Goal: Information Seeking & Learning: Learn about a topic

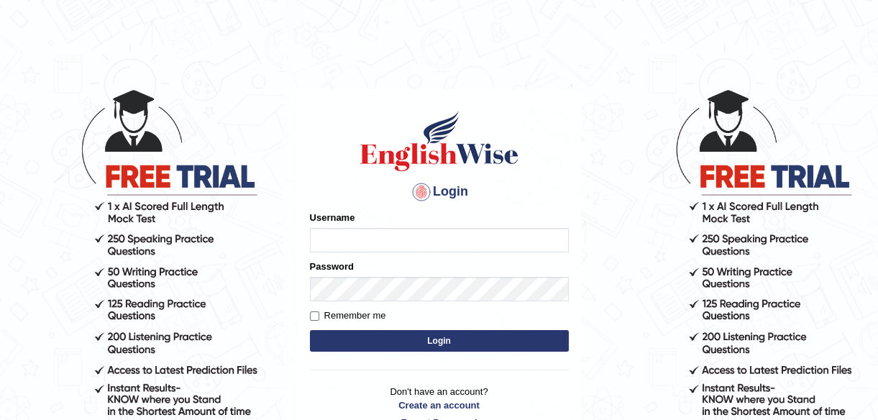
type input "ndip123"
click at [318, 315] on label "Remember me" at bounding box center [348, 315] width 76 height 14
click at [318, 315] on input "Remember me" at bounding box center [314, 315] width 9 height 9
checkbox input "true"
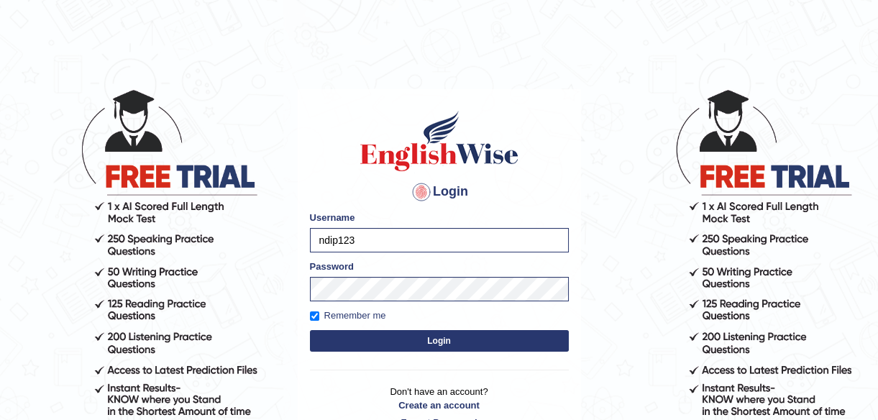
click at [446, 337] on button "Login" at bounding box center [439, 341] width 259 height 22
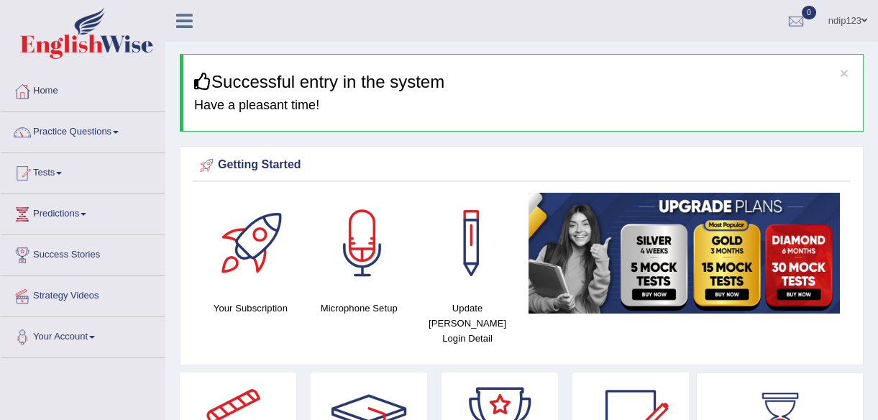
click at [65, 130] on link "Practice Questions" at bounding box center [83, 130] width 164 height 36
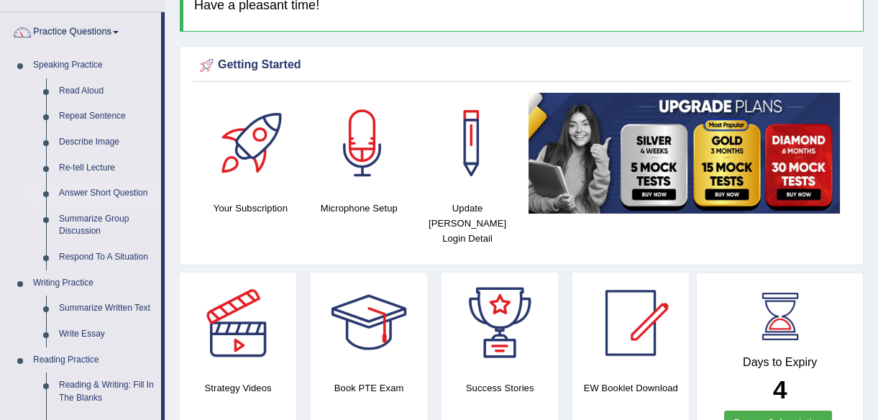
scroll to position [130, 0]
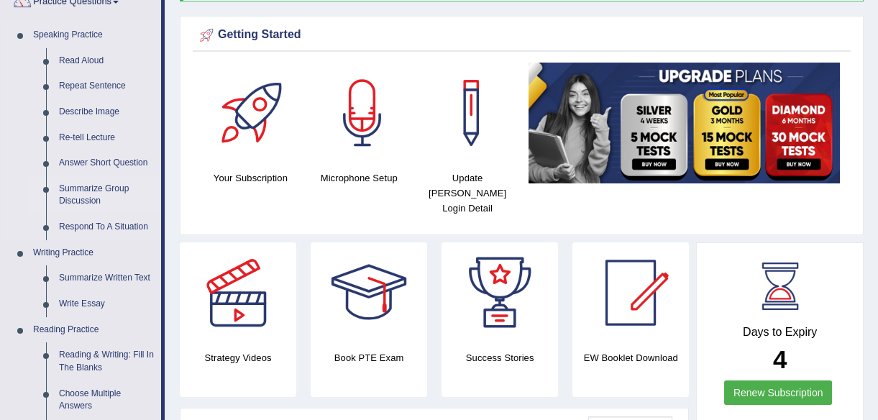
click at [78, 187] on link "Summarize Group Discussion" at bounding box center [106, 195] width 109 height 38
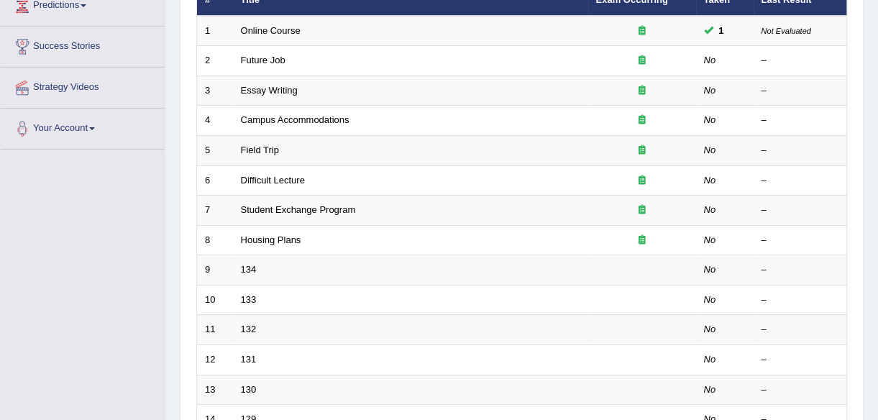
scroll to position [83, 0]
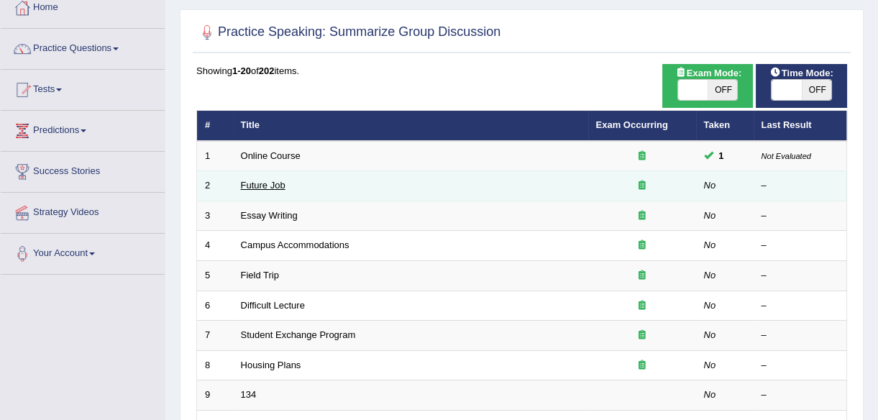
click at [254, 183] on link "Future Job" at bounding box center [263, 185] width 45 height 11
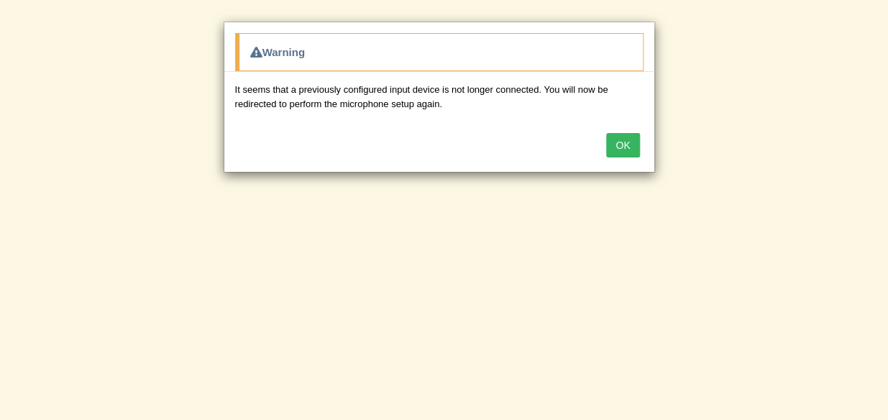
click at [628, 144] on button "OK" at bounding box center [622, 145] width 33 height 24
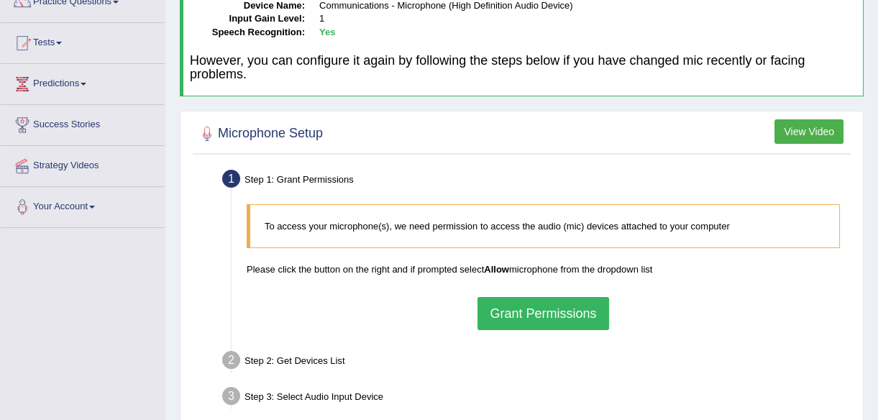
scroll to position [196, 0]
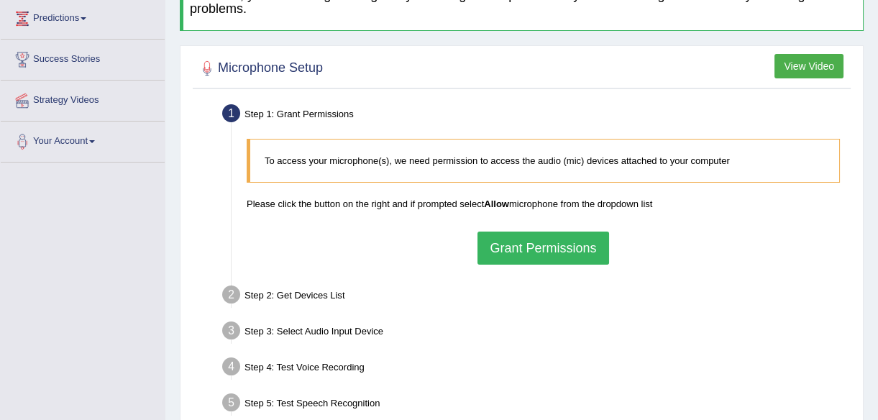
click at [562, 244] on button "Grant Permissions" at bounding box center [542, 247] width 131 height 33
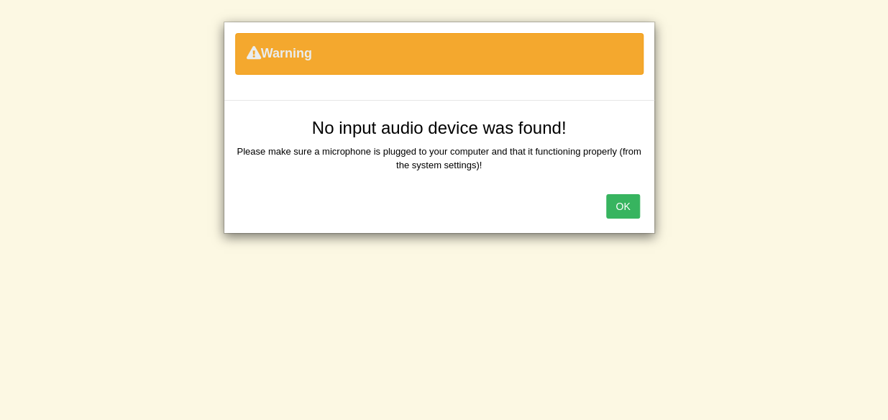
click at [623, 205] on button "OK" at bounding box center [622, 206] width 33 height 24
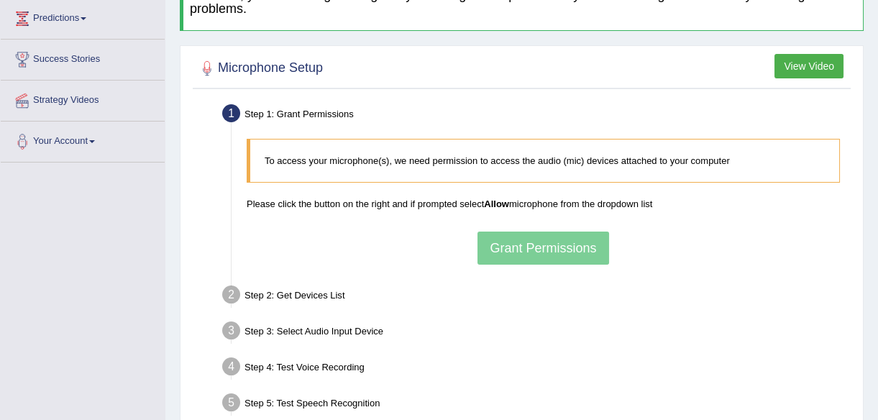
click at [491, 317] on div "Step 3: Select Audio Input Device –" at bounding box center [536, 333] width 641 height 32
click at [602, 360] on div "Step 4: Test Voice Recording" at bounding box center [536, 369] width 641 height 32
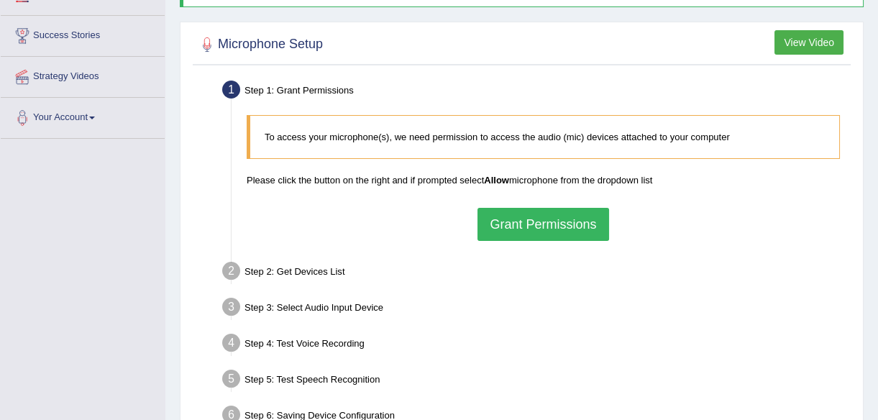
scroll to position [196, 0]
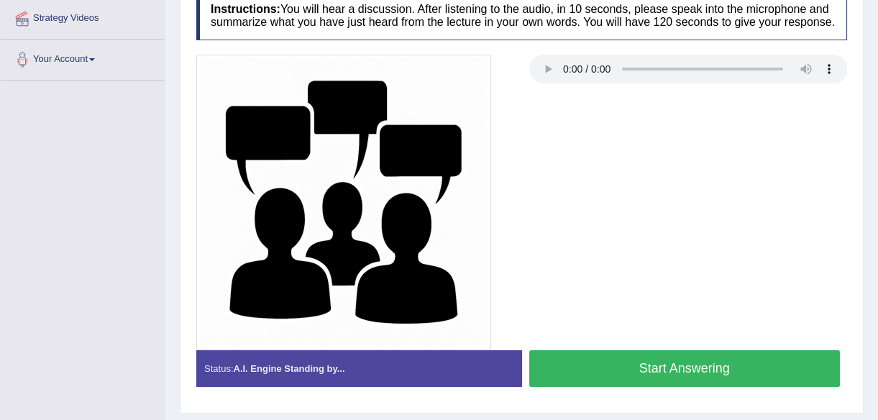
scroll to position [335, 0]
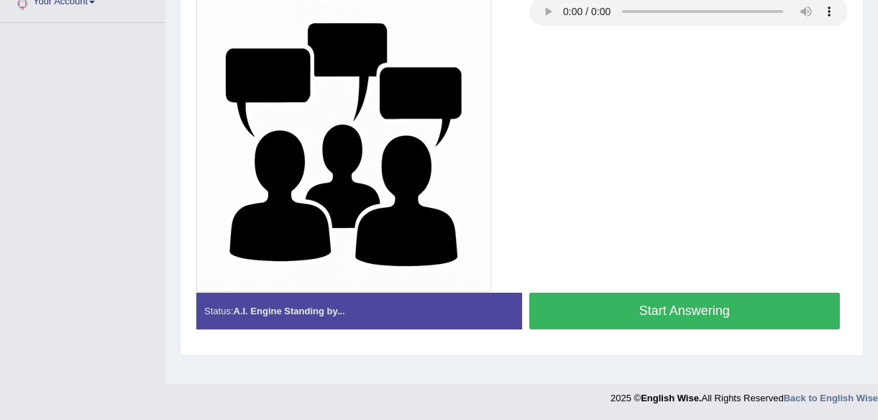
click at [693, 306] on button "Start Answering" at bounding box center [684, 311] width 311 height 37
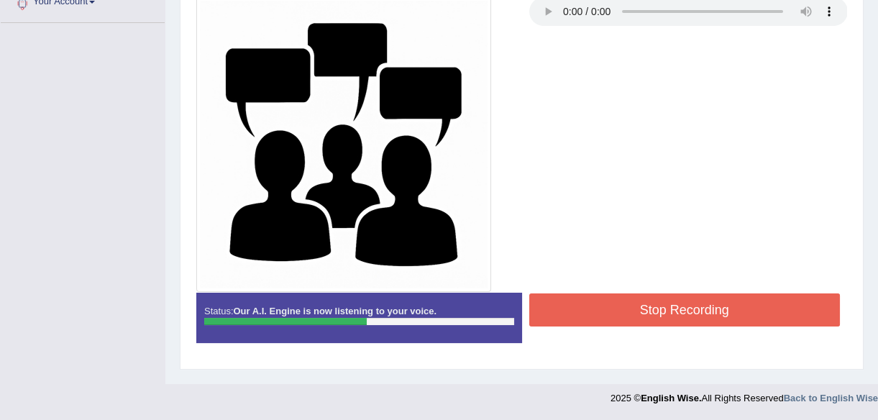
click at [692, 303] on button "Stop Recording" at bounding box center [684, 309] width 311 height 33
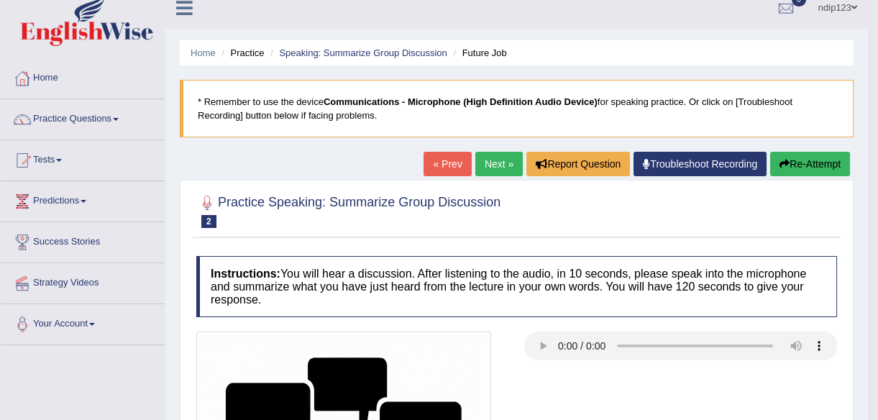
scroll to position [8, 0]
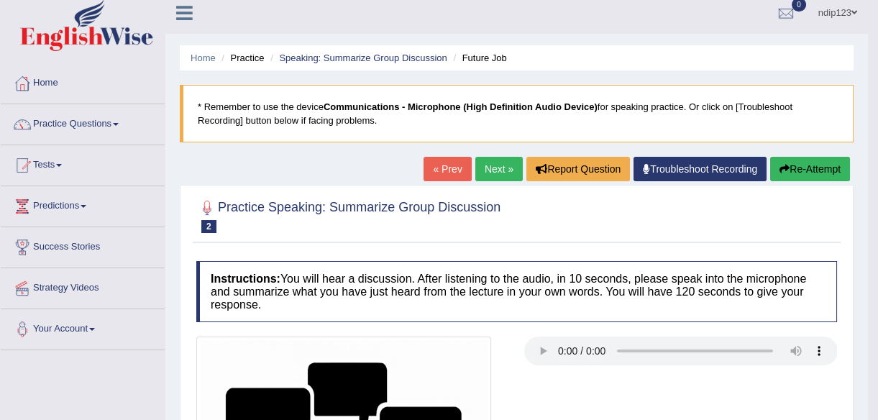
click at [497, 170] on link "Next »" at bounding box center [498, 169] width 47 height 24
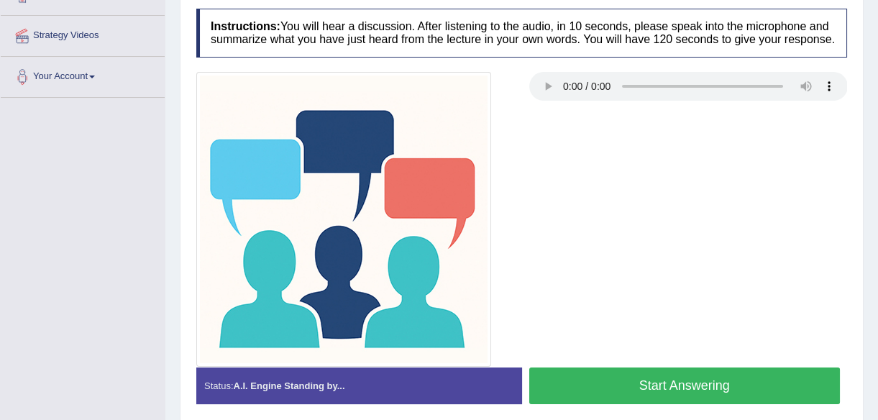
scroll to position [261, 0]
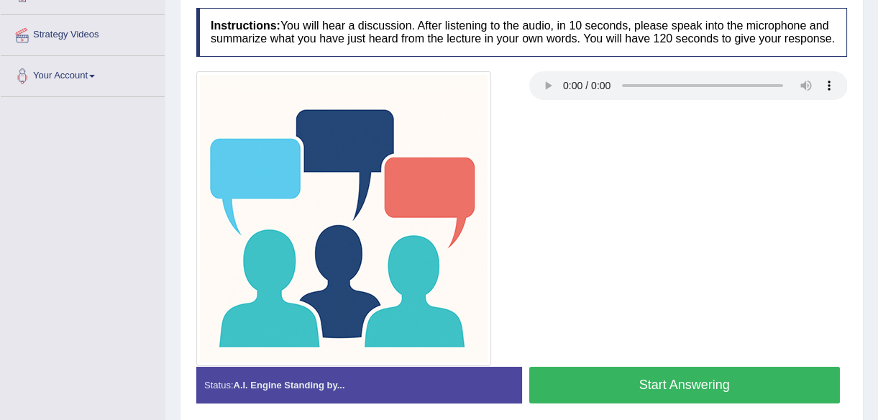
click at [645, 376] on button "Start Answering" at bounding box center [684, 385] width 311 height 37
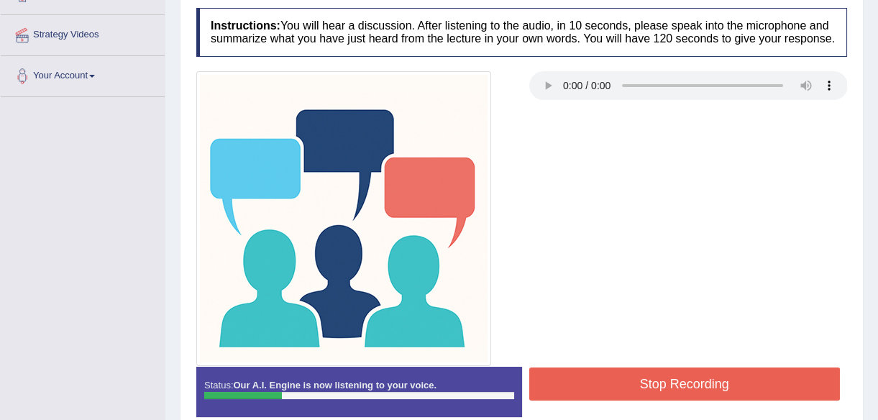
click at [667, 383] on button "Stop Recording" at bounding box center [684, 383] width 311 height 33
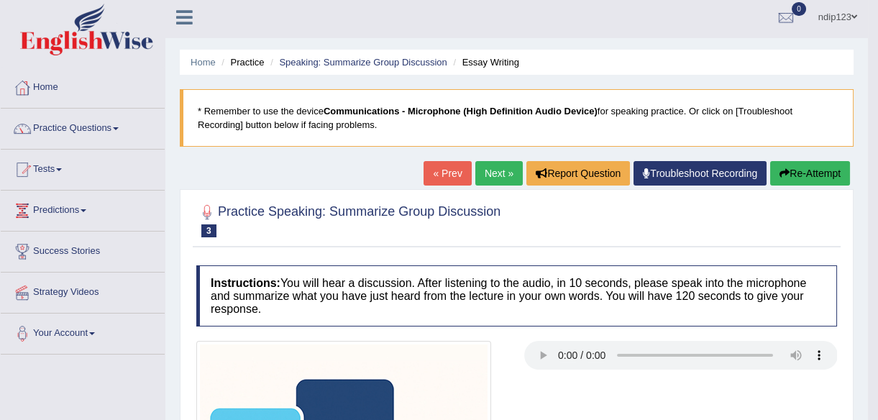
scroll to position [0, 0]
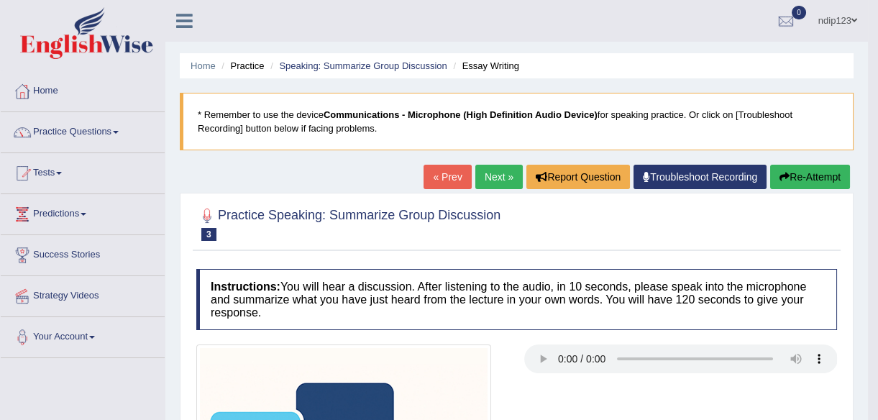
click at [805, 175] on button "Re-Attempt" at bounding box center [810, 177] width 80 height 24
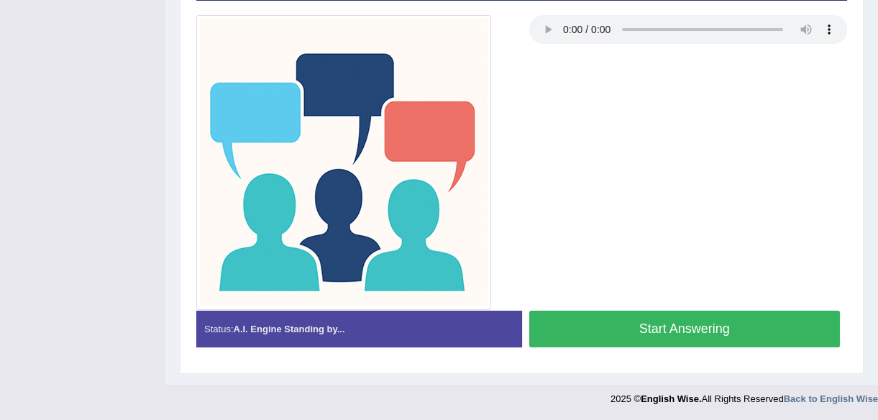
click at [667, 325] on button "Start Answering" at bounding box center [684, 329] width 311 height 37
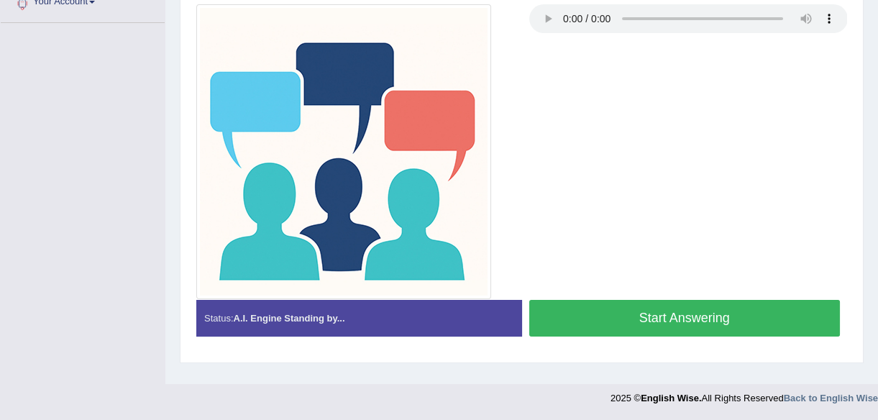
scroll to position [324, 0]
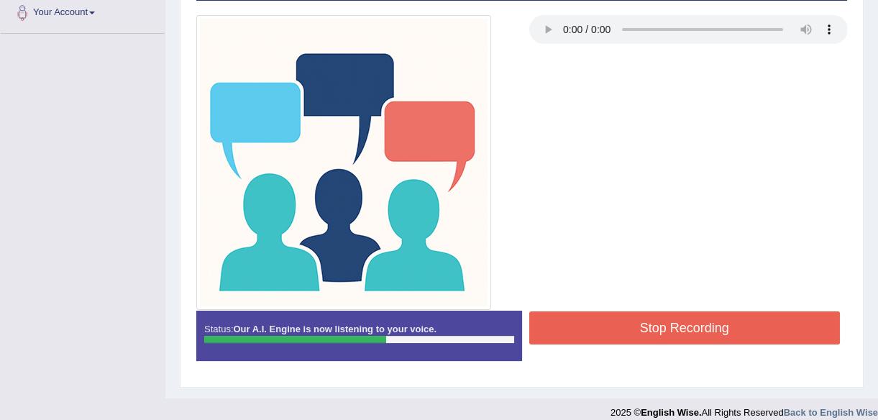
click at [671, 329] on button "Stop Recording" at bounding box center [684, 327] width 311 height 33
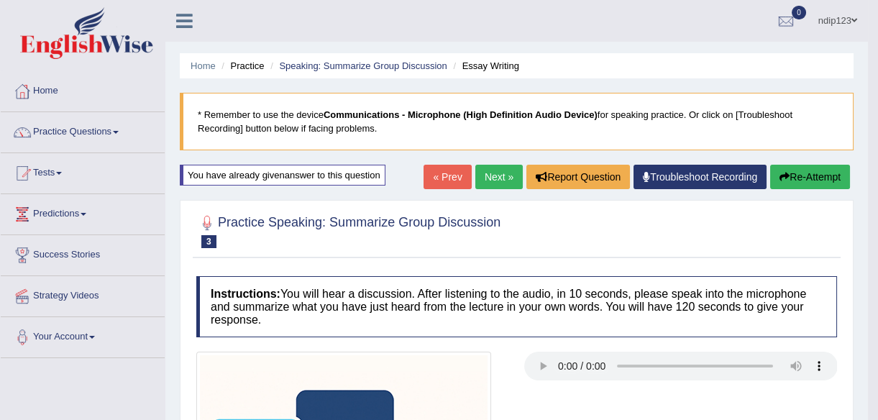
scroll to position [0, 0]
click at [333, 64] on link "Speaking: Summarize Group Discussion" at bounding box center [362, 65] width 167 height 11
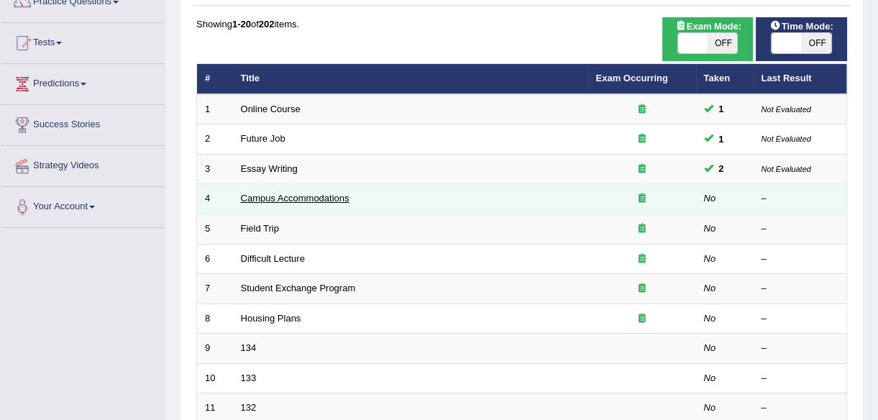
click at [317, 197] on link "Campus Accommodations" at bounding box center [295, 198] width 109 height 11
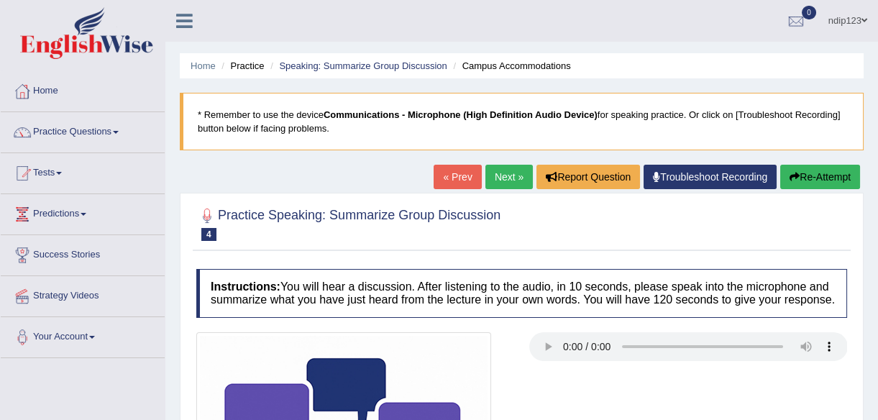
scroll to position [130, 0]
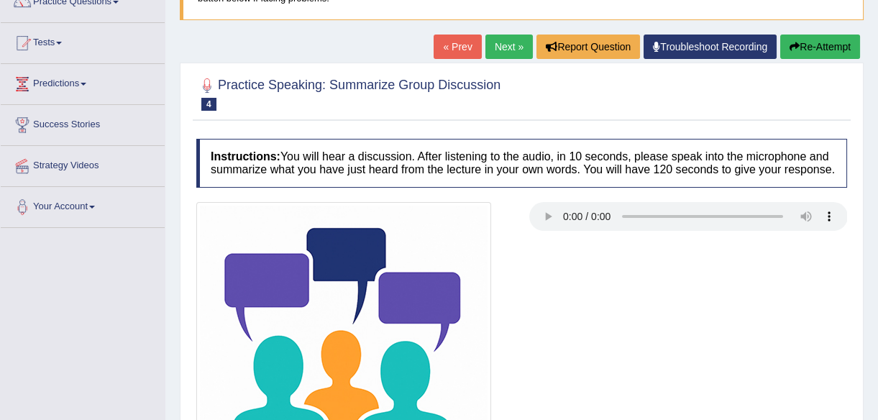
click at [520, 221] on div at bounding box center [355, 349] width 333 height 295
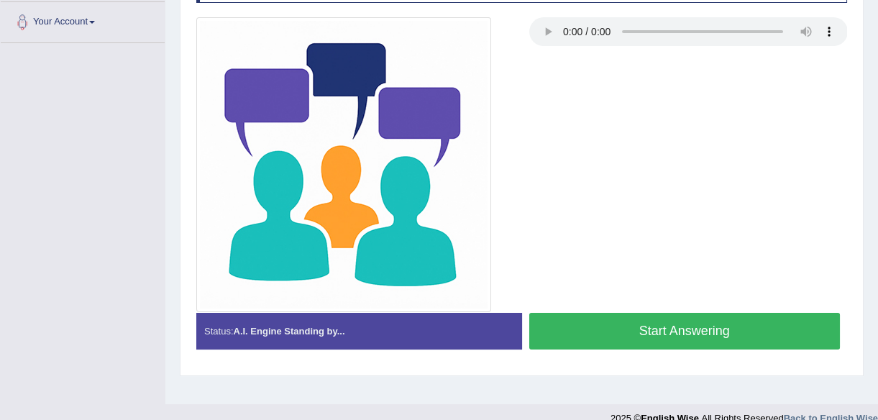
scroll to position [335, 0]
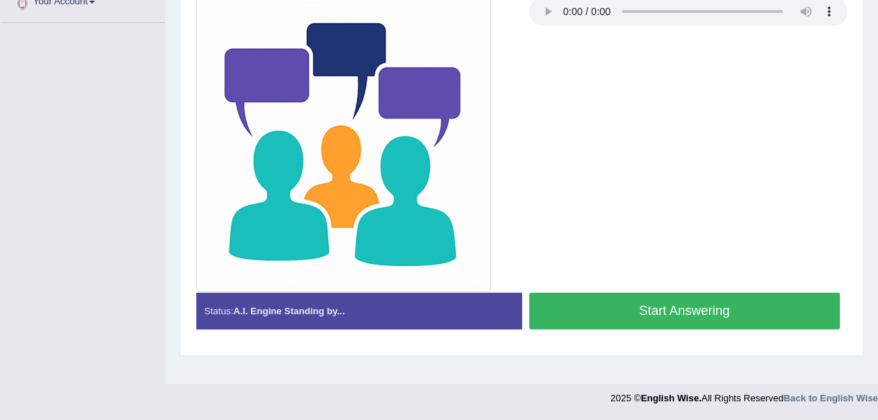
click at [645, 311] on button "Start Answering" at bounding box center [684, 311] width 311 height 37
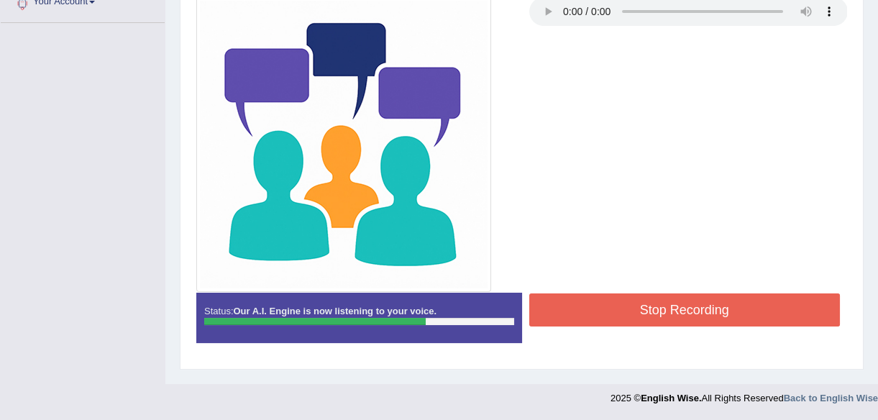
click at [661, 306] on button "Stop Recording" at bounding box center [684, 309] width 311 height 33
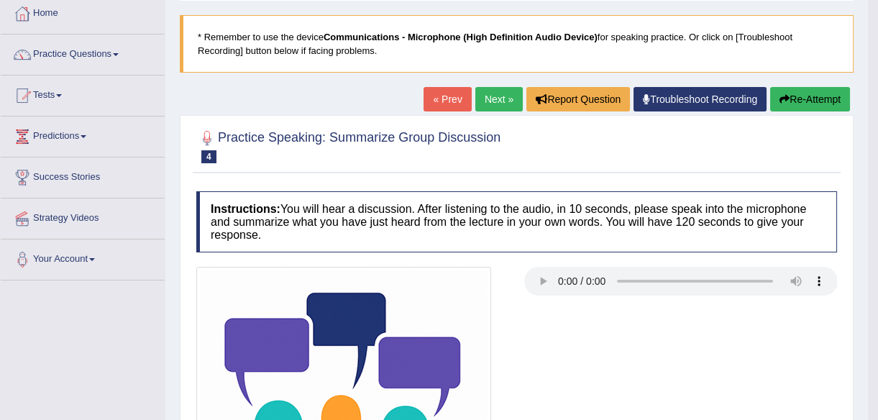
scroll to position [8, 0]
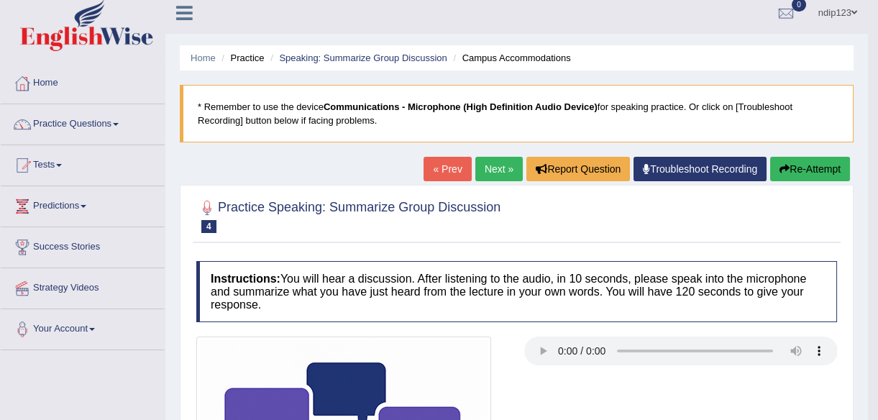
click at [486, 162] on link "Next »" at bounding box center [498, 169] width 47 height 24
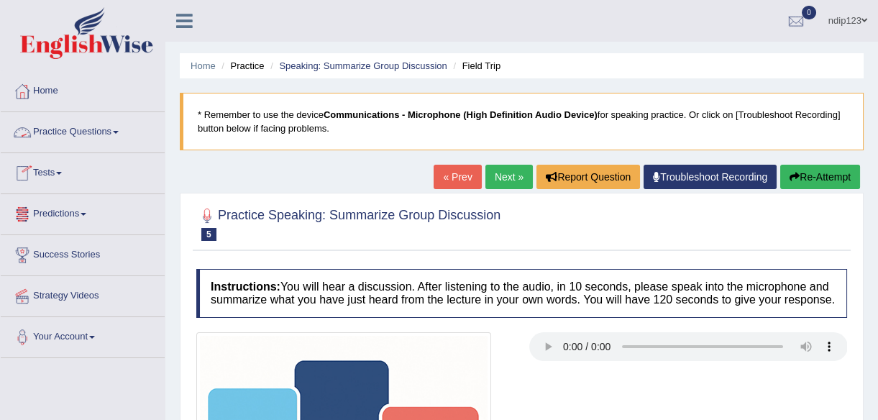
click at [80, 129] on link "Practice Questions" at bounding box center [83, 130] width 164 height 36
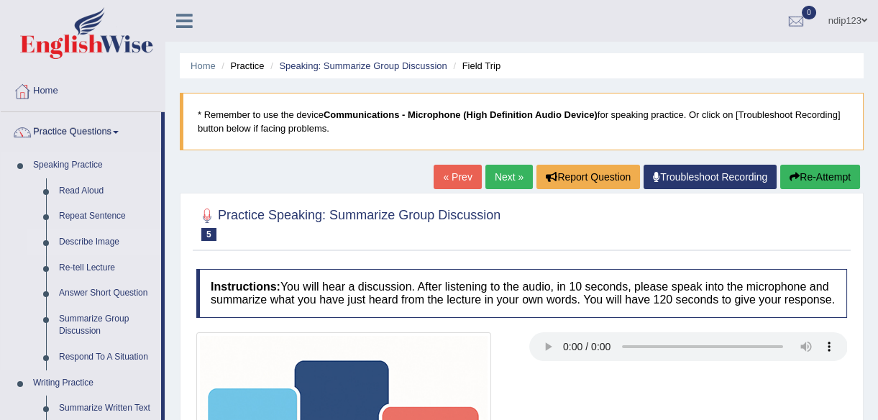
click at [80, 239] on link "Describe Image" at bounding box center [106, 242] width 109 height 26
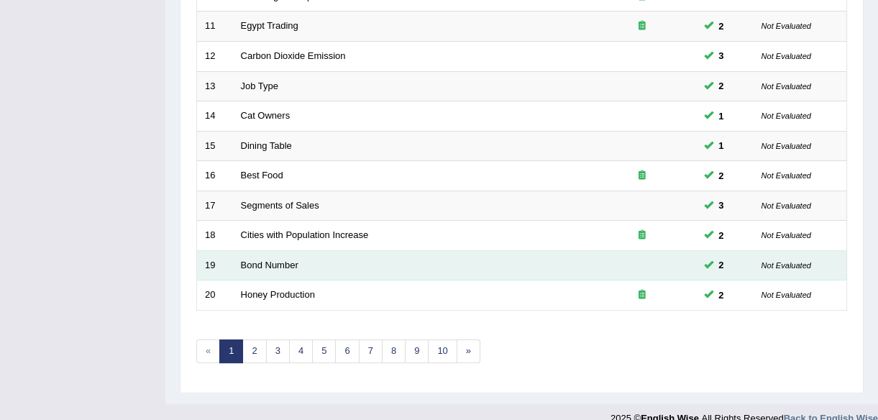
scroll to position [531, 0]
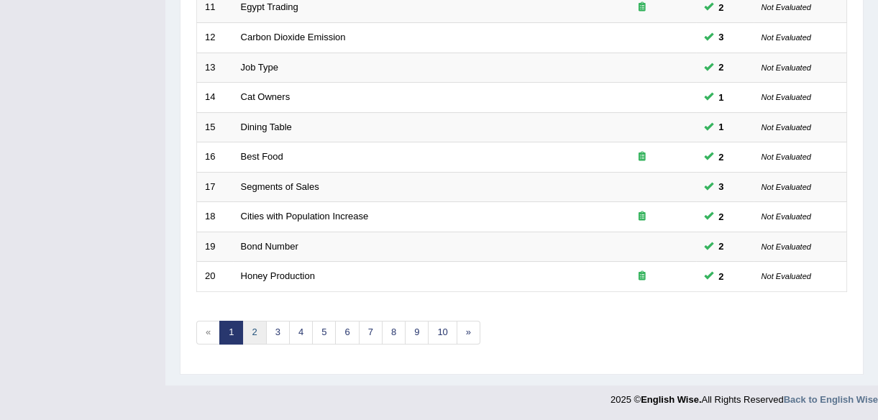
click at [257, 330] on link "2" at bounding box center [254, 333] width 24 height 24
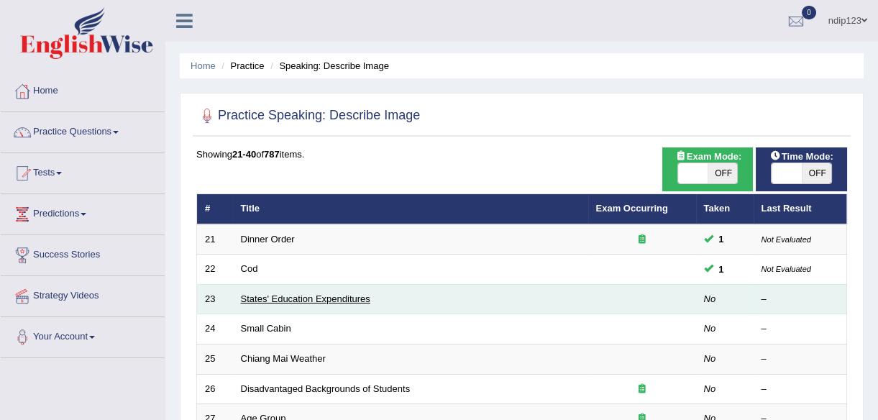
click at [289, 295] on link "States' Education Expenditures" at bounding box center [305, 298] width 129 height 11
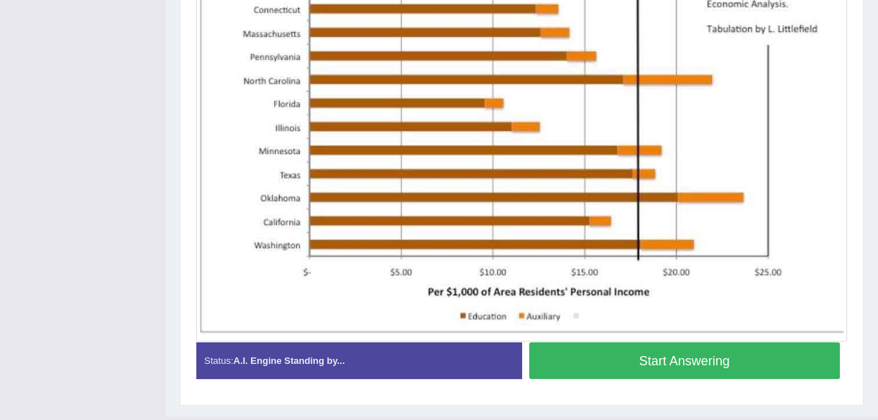
scroll to position [486, 0]
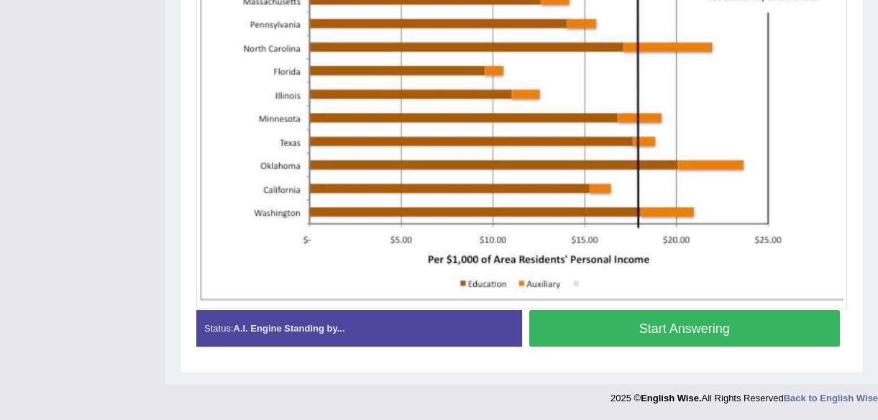
click at [663, 329] on button "Start Answering" at bounding box center [684, 328] width 311 height 37
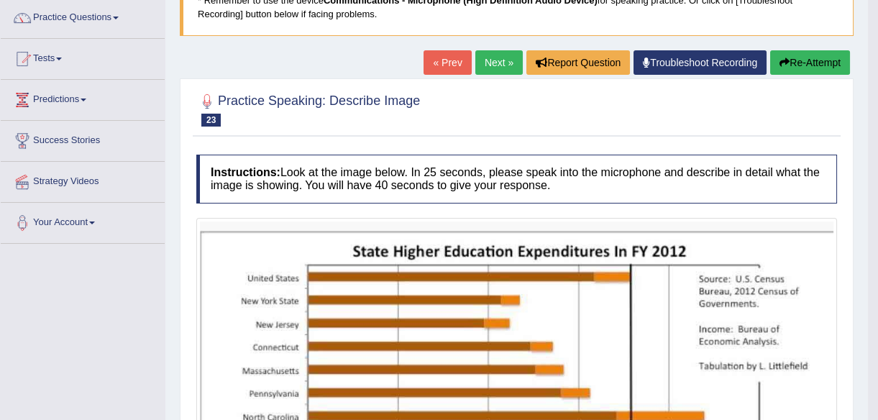
scroll to position [65, 0]
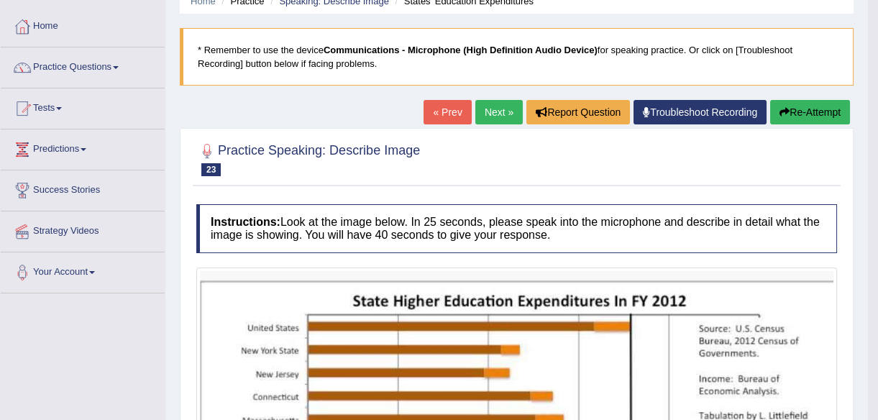
click at [821, 112] on button "Re-Attempt" at bounding box center [810, 112] width 80 height 24
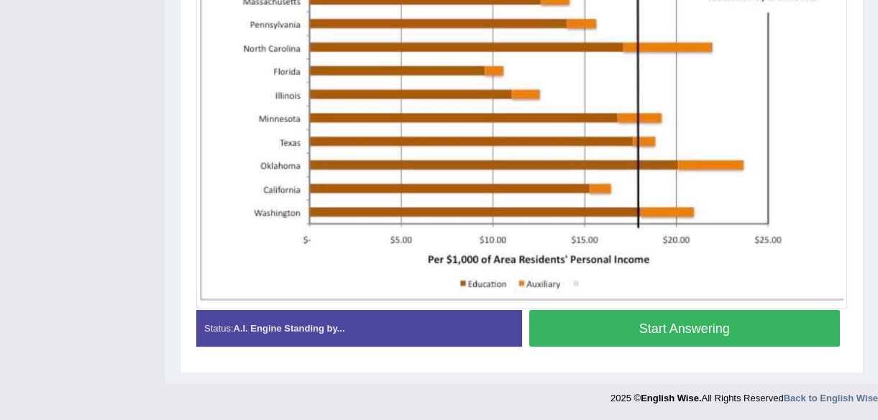
click at [639, 334] on button "Start Answering" at bounding box center [684, 328] width 311 height 37
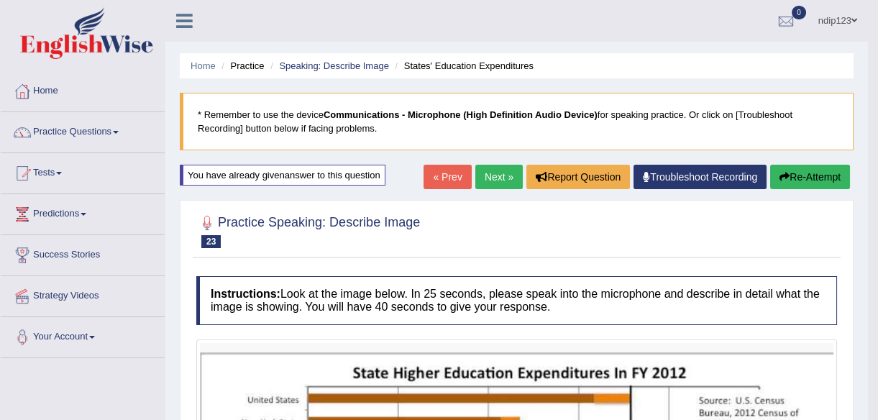
click at [501, 175] on link "Next »" at bounding box center [498, 177] width 47 height 24
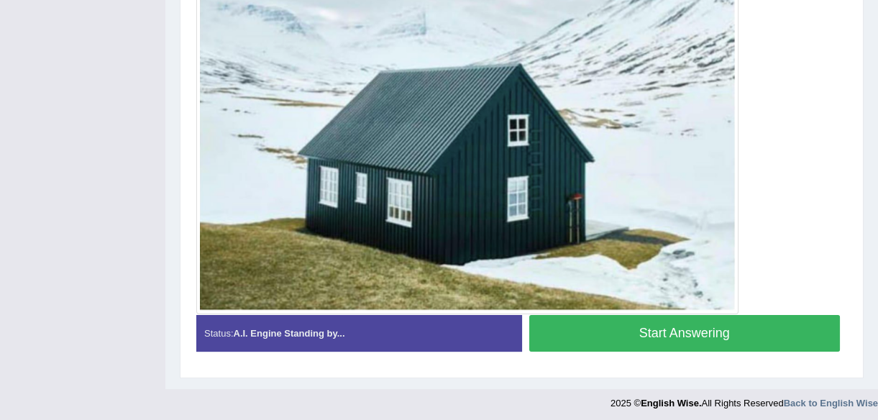
scroll to position [477, 0]
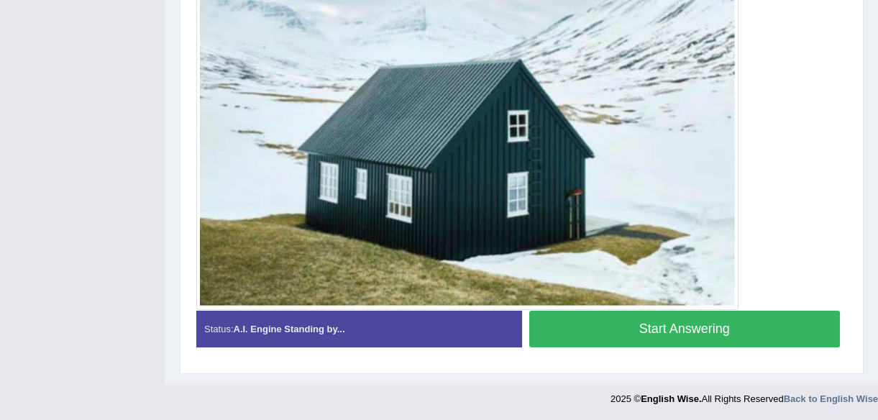
drag, startPoint x: 751, startPoint y: 331, endPoint x: 761, endPoint y: 331, distance: 10.1
click at [755, 331] on button "Start Answering" at bounding box center [684, 329] width 311 height 37
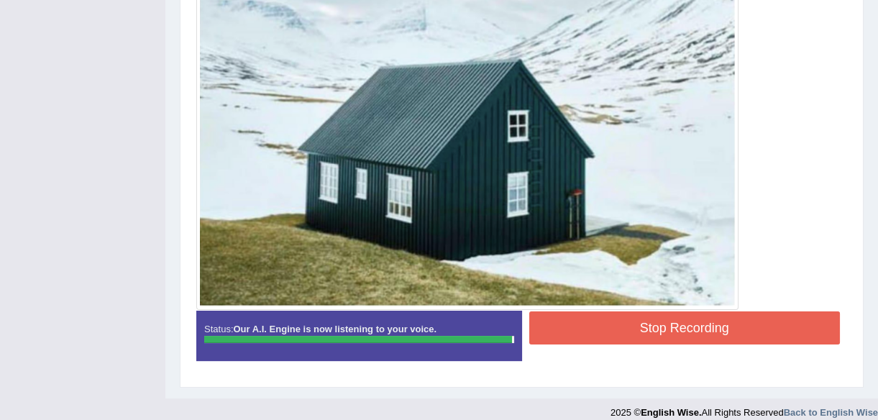
click at [740, 326] on button "Stop Recording" at bounding box center [684, 327] width 311 height 33
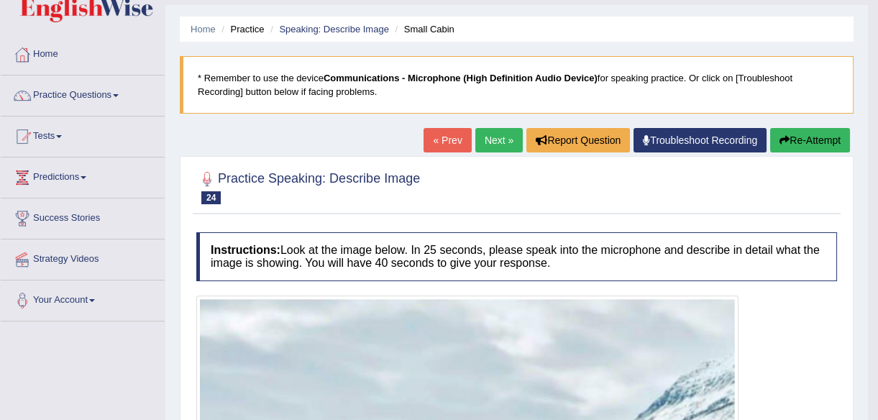
scroll to position [0, 0]
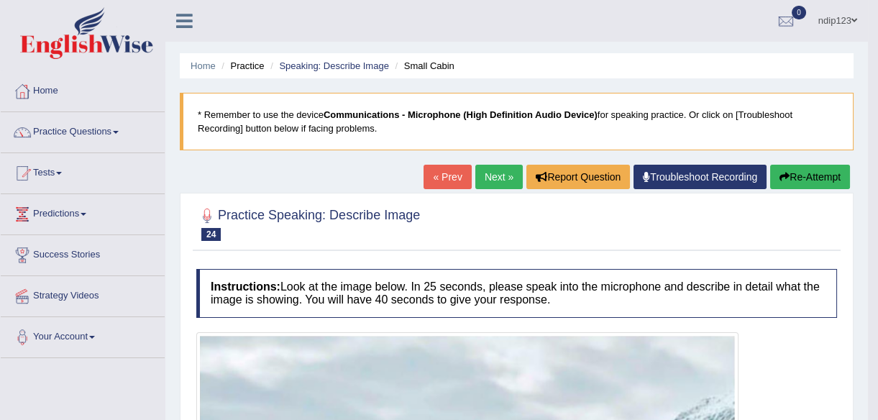
click at [814, 179] on button "Re-Attempt" at bounding box center [810, 177] width 80 height 24
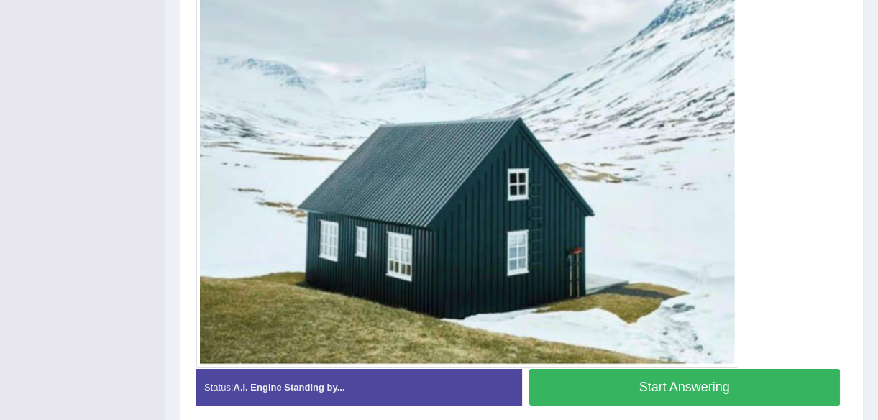
scroll to position [523, 0]
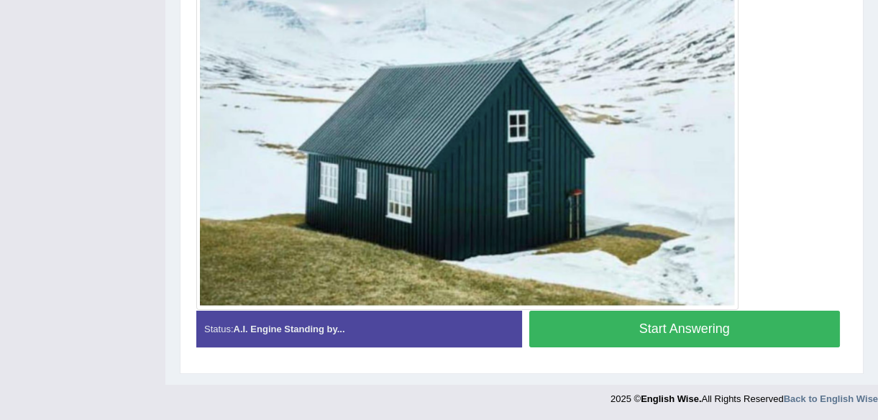
click at [676, 326] on button "Start Answering" at bounding box center [684, 329] width 311 height 37
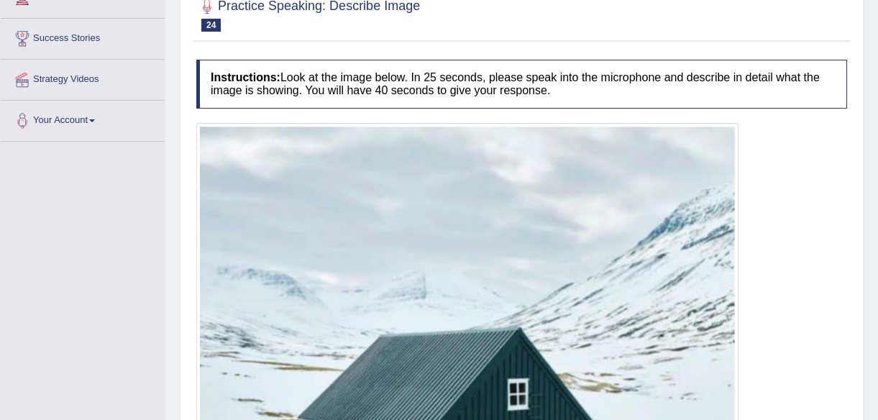
scroll to position [485, 0]
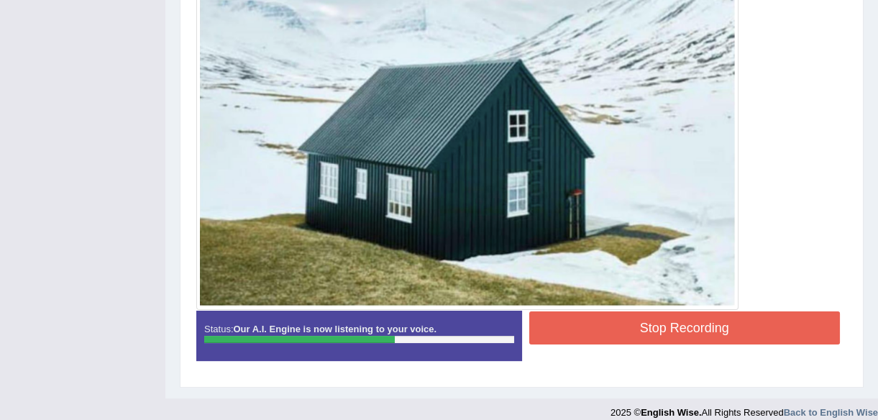
click at [661, 324] on button "Stop Recording" at bounding box center [684, 327] width 311 height 33
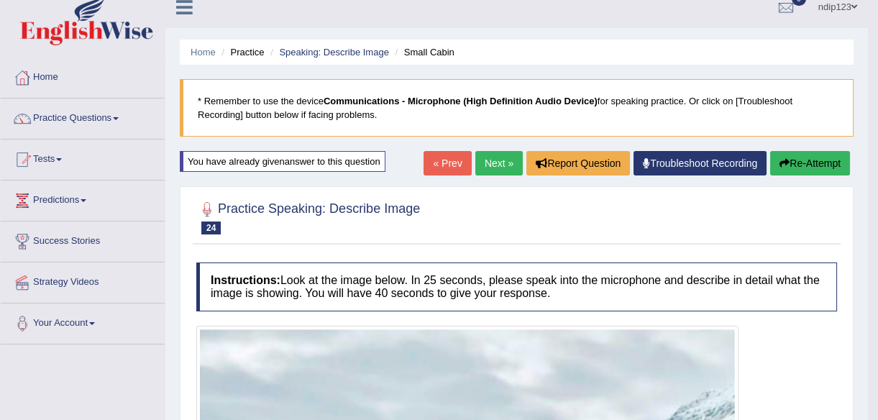
scroll to position [0, 0]
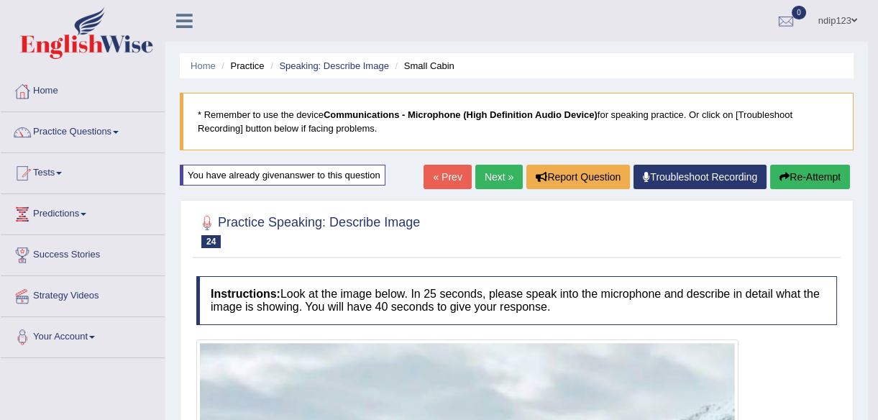
click at [792, 178] on button "Re-Attempt" at bounding box center [810, 177] width 80 height 24
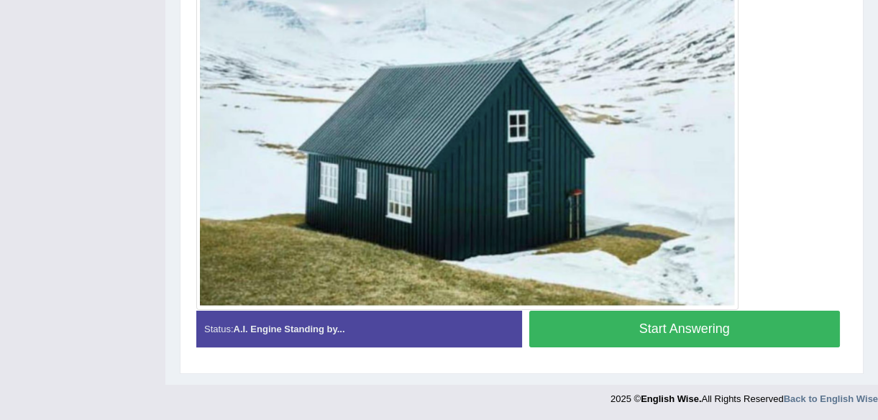
click at [676, 324] on button "Start Answering" at bounding box center [684, 329] width 311 height 37
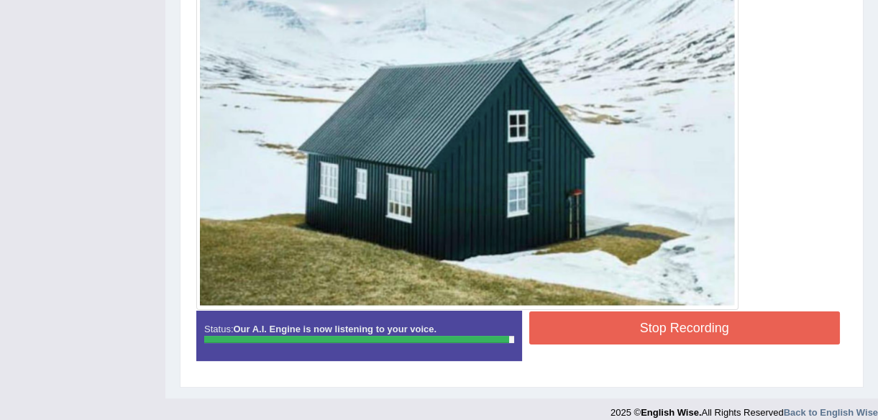
click at [699, 325] on button "Stop Recording" at bounding box center [684, 327] width 311 height 33
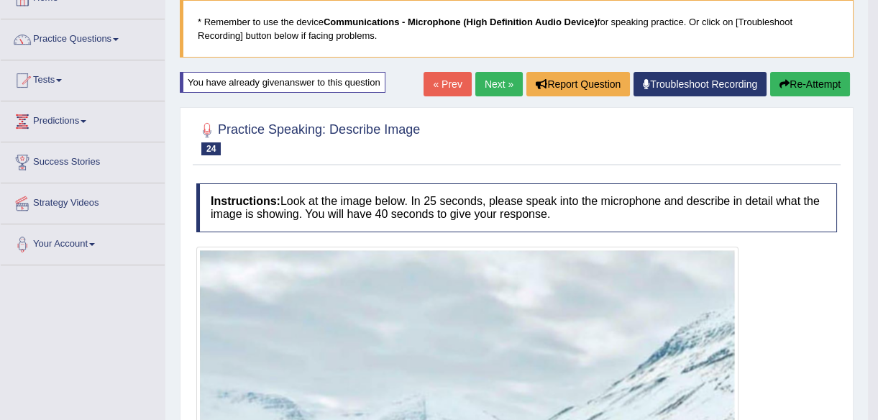
scroll to position [158, 0]
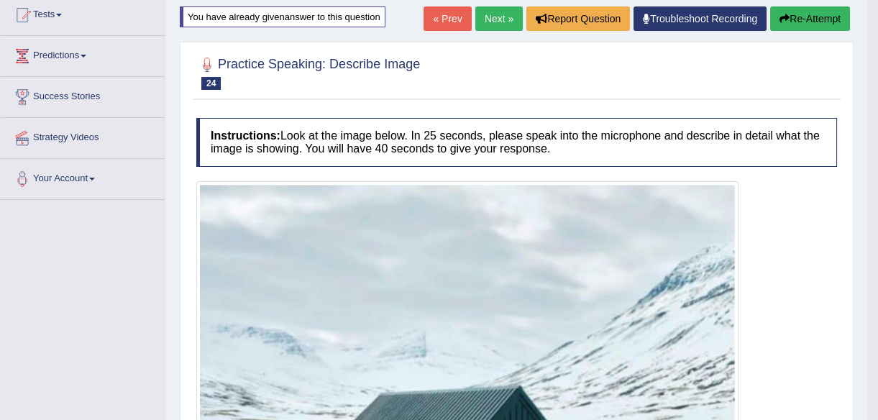
click at [779, 18] on icon "button" at bounding box center [784, 19] width 10 height 10
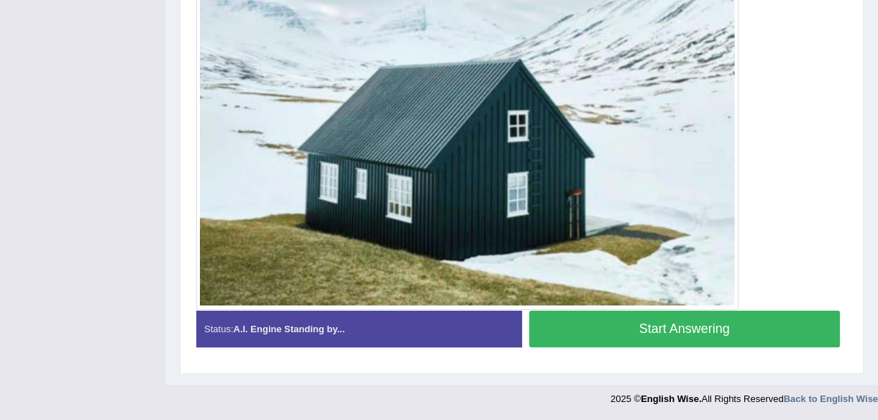
click at [600, 326] on button "Start Answering" at bounding box center [684, 329] width 311 height 37
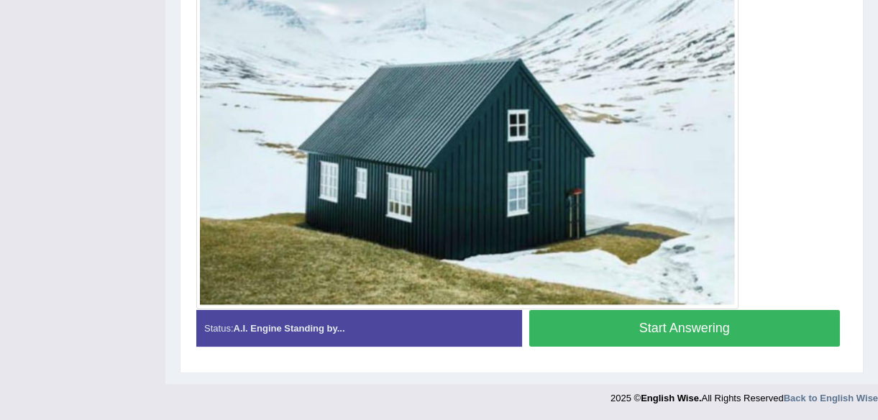
scroll to position [485, 0]
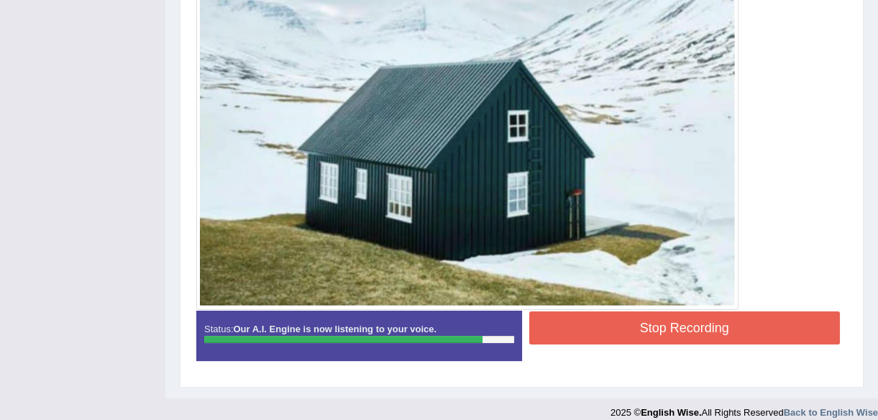
click at [653, 323] on button "Stop Recording" at bounding box center [684, 327] width 311 height 33
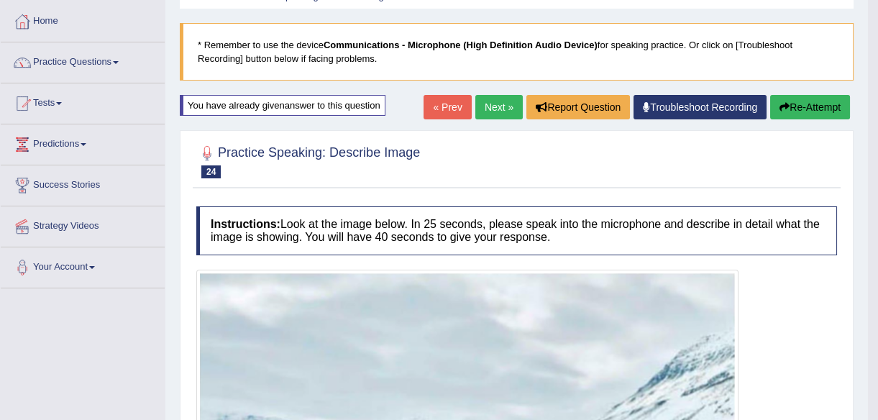
scroll to position [27, 0]
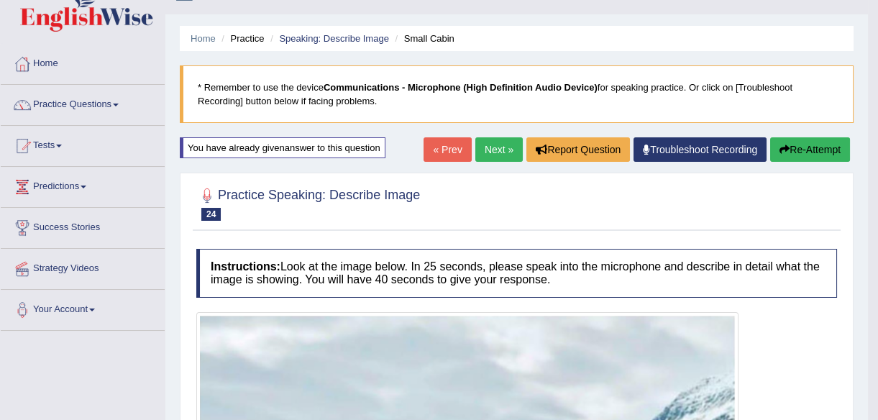
click at [493, 151] on link "Next »" at bounding box center [498, 149] width 47 height 24
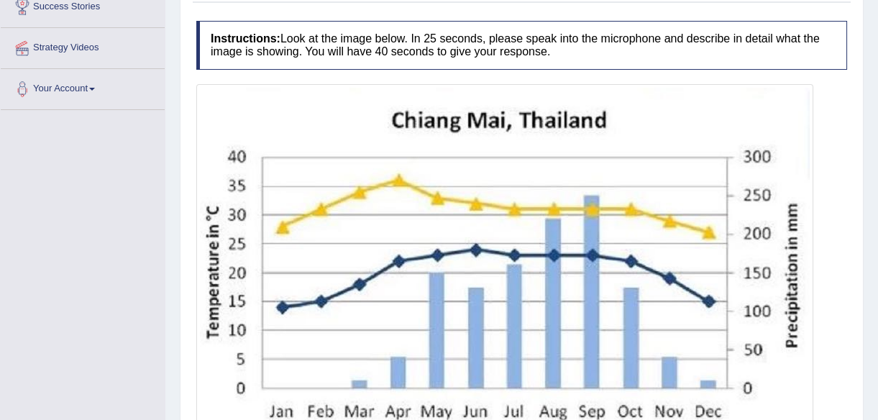
scroll to position [261, 0]
